Goal: Find specific page/section: Find specific page/section

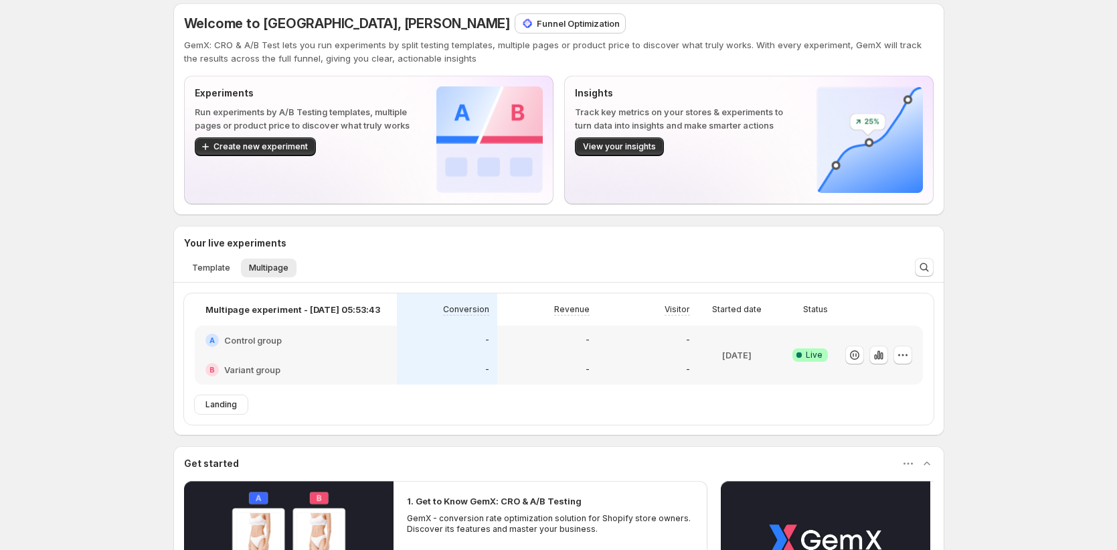
scroll to position [108, 0]
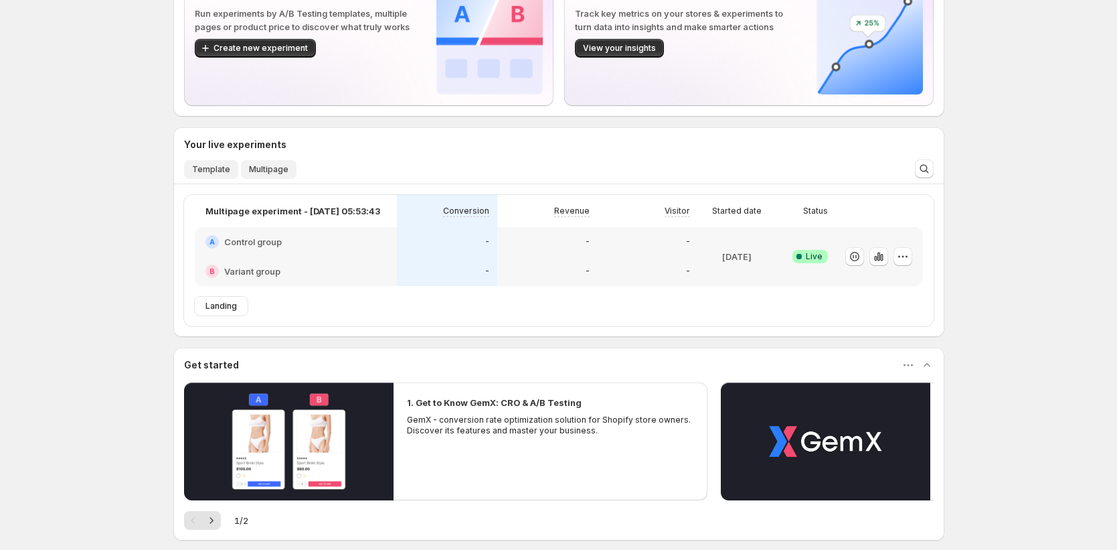
click at [208, 171] on span "Template" at bounding box center [211, 169] width 38 height 11
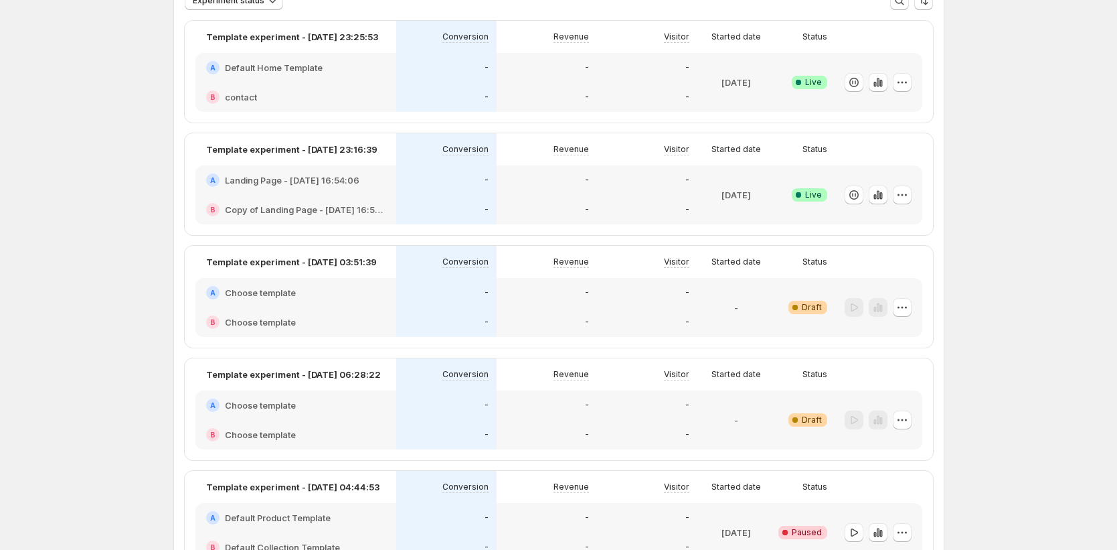
scroll to position [207, 0]
